Goal: Information Seeking & Learning: Understand process/instructions

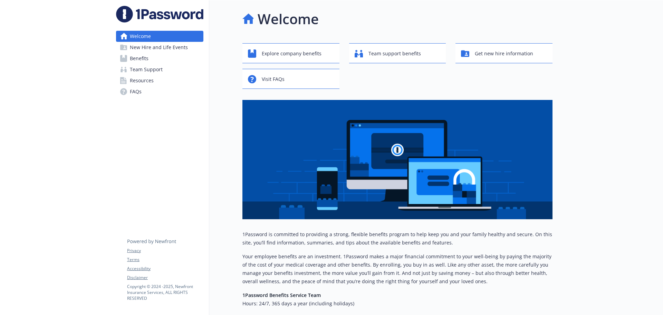
click at [155, 49] on span "New Hire and Life Events" at bounding box center [159, 47] width 58 height 11
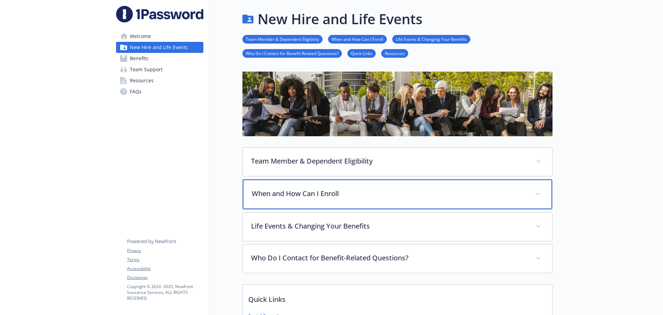
click at [260, 189] on p "When and How Can I Enroll" at bounding box center [389, 193] width 275 height 10
